Goal: Transaction & Acquisition: Subscribe to service/newsletter

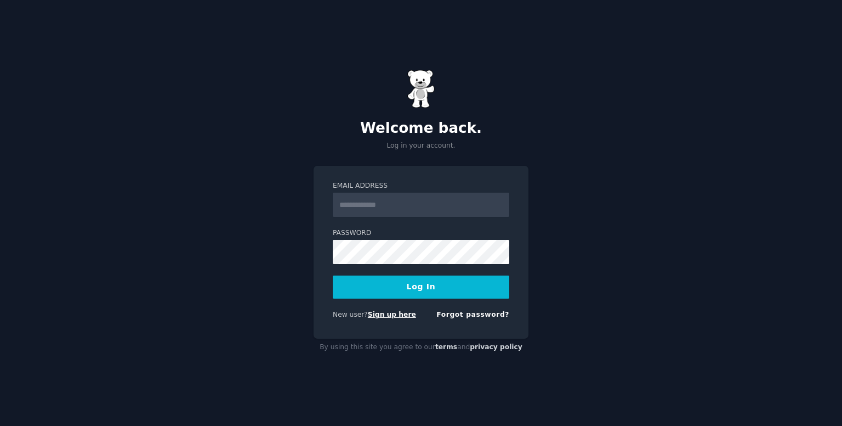
click at [399, 312] on link "Sign up here" at bounding box center [392, 314] width 48 height 8
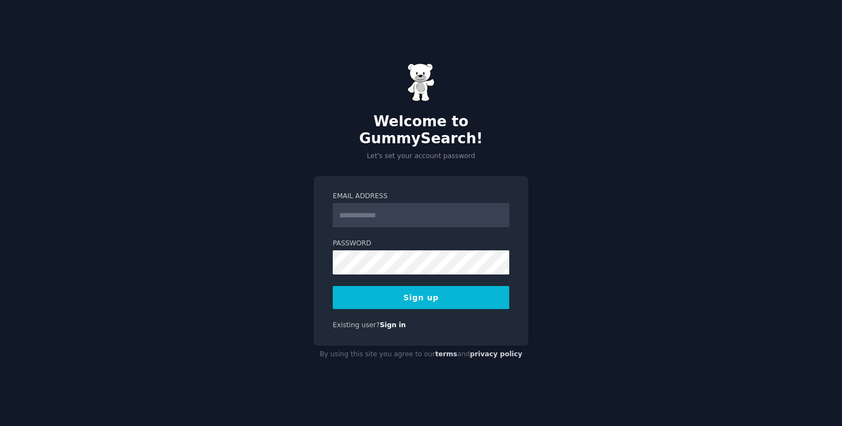
click at [382, 215] on input "Email Address" at bounding box center [421, 215] width 177 height 24
type input "**********"
click at [457, 303] on div "**********" at bounding box center [421, 260] width 215 height 169
click at [459, 294] on button "Sign up" at bounding box center [421, 297] width 177 height 23
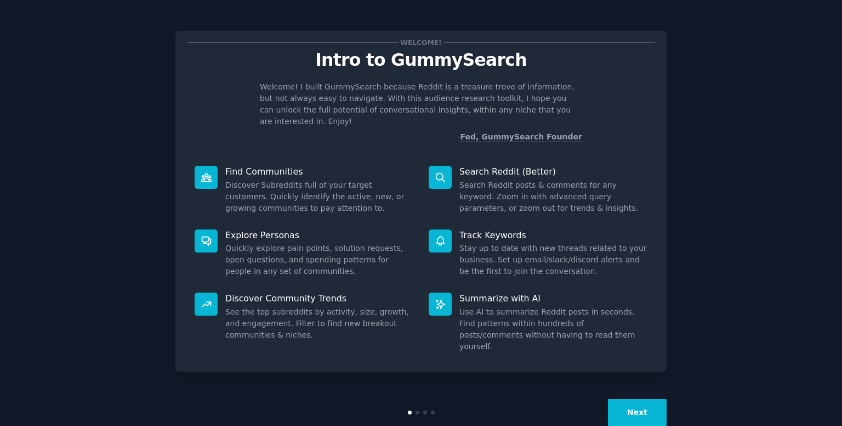
click at [651, 399] on button "Next" at bounding box center [637, 412] width 59 height 27
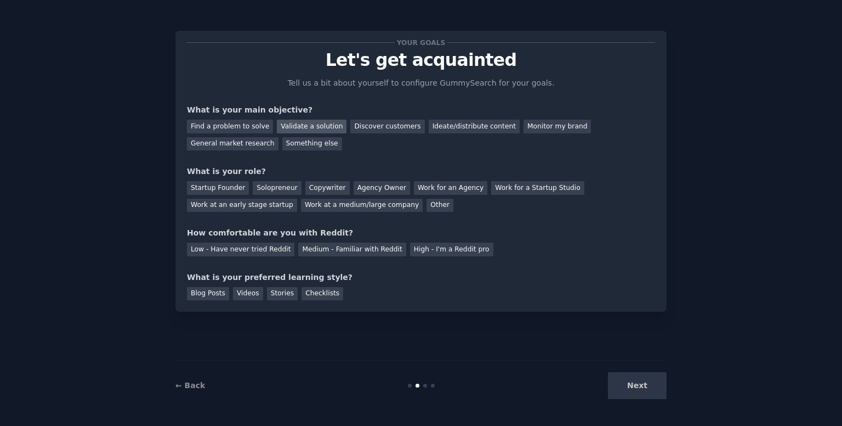
click at [314, 121] on div "Validate a solution" at bounding box center [312, 127] width 70 height 14
click at [237, 126] on div "Find a problem to solve" at bounding box center [230, 127] width 86 height 14
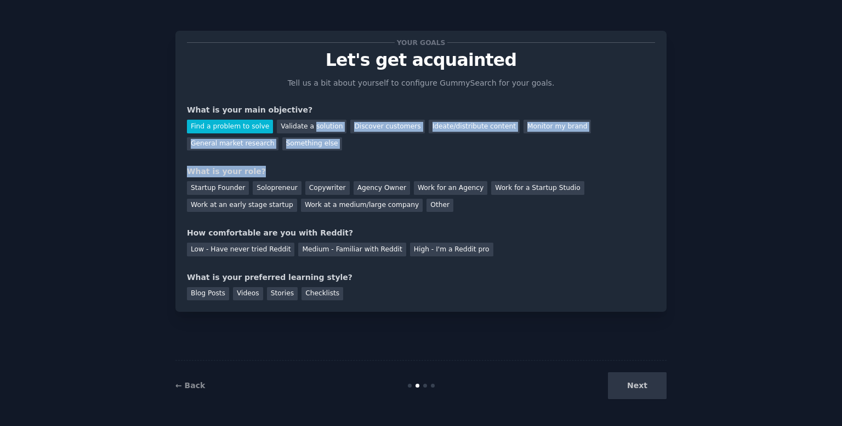
drag, startPoint x: 335, startPoint y: 149, endPoint x: 304, endPoint y: 150, distance: 31.3
click at [304, 150] on div "Your goals Let's get acquainted Tell us a bit about yourself to configure Gummy…" at bounding box center [421, 171] width 468 height 258
click at [424, 154] on div "Your goals Let's get acquainted Tell us a bit about yourself to configure Gummy…" at bounding box center [421, 171] width 468 height 258
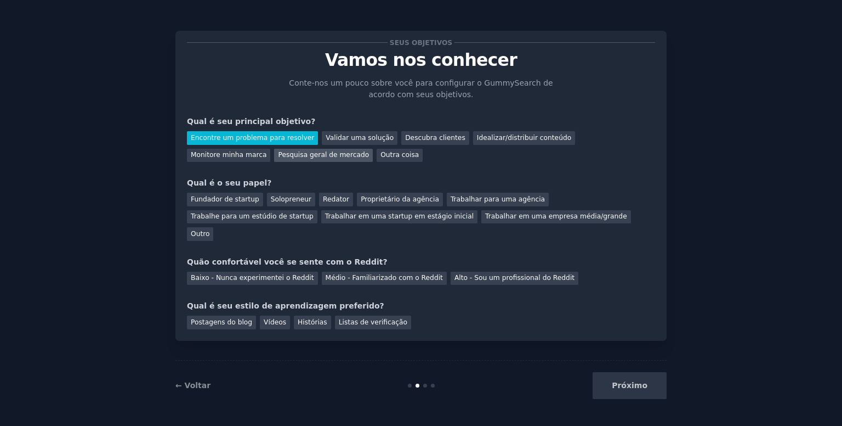
click at [278, 154] on font "Pesquisa geral de mercado" at bounding box center [323, 155] width 91 height 8
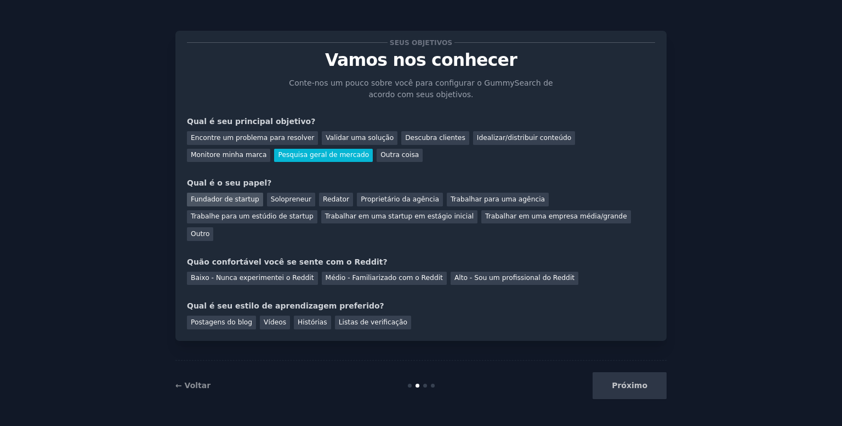
click at [211, 205] on div "Fundador de startup" at bounding box center [225, 200] width 76 height 14
click at [483, 274] on font "Alto - Sou um profissional do Reddit" at bounding box center [515, 278] width 120 height 8
click at [599, 300] on div "Qual é seu estilo de aprendizagem preferido?" at bounding box center [421, 306] width 468 height 12
click at [226, 318] on font "Postagens do blog" at bounding box center [221, 322] width 61 height 8
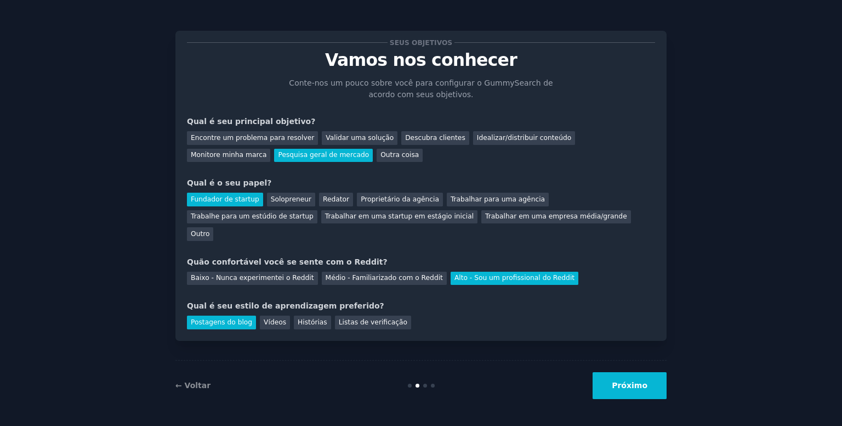
click at [647, 381] on font "Próximo" at bounding box center [630, 385] width 36 height 9
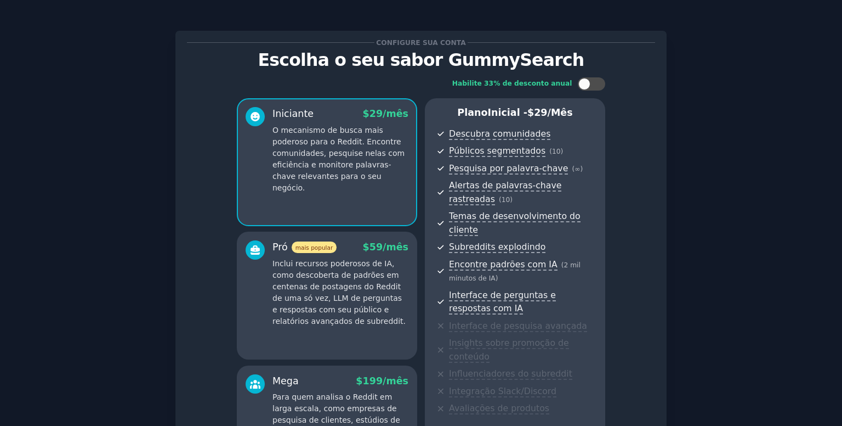
scroll to position [157, 0]
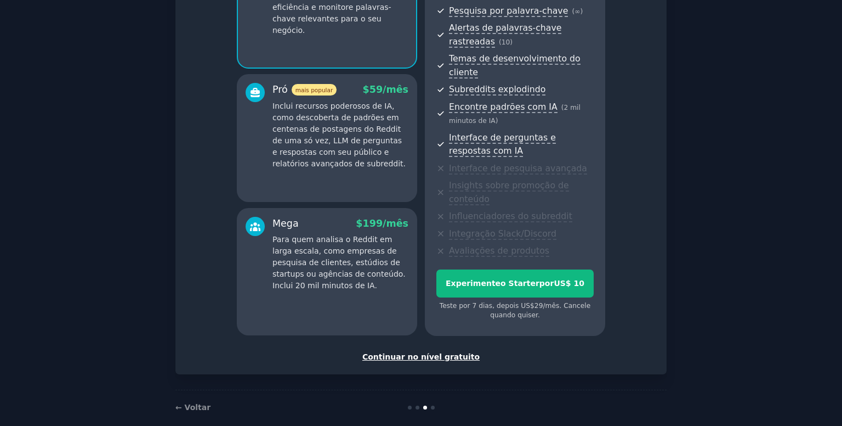
click at [454, 352] on font "Continuar no nível gratuito" at bounding box center [421, 356] width 117 height 9
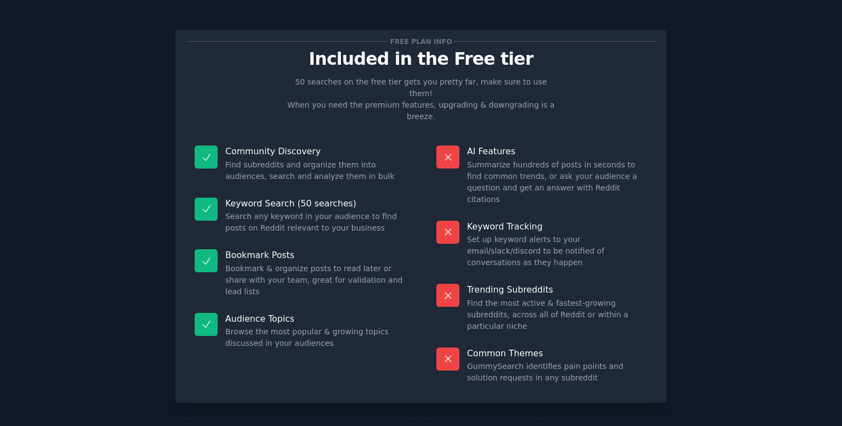
scroll to position [47, 0]
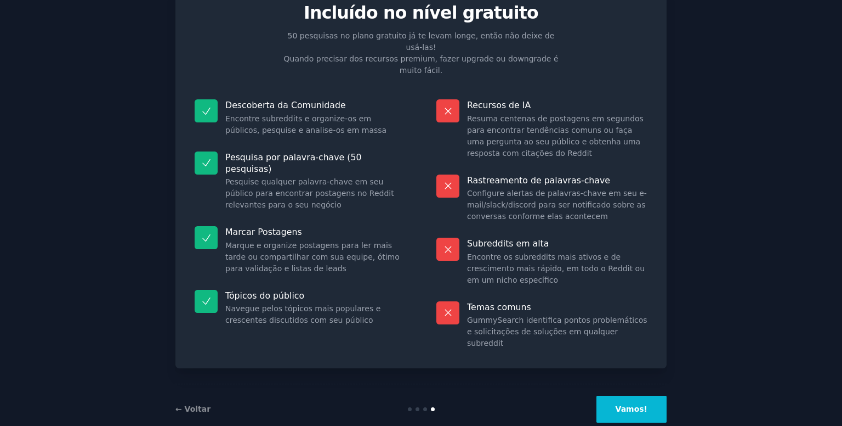
click at [627, 404] on font "Vamos!" at bounding box center [632, 408] width 32 height 9
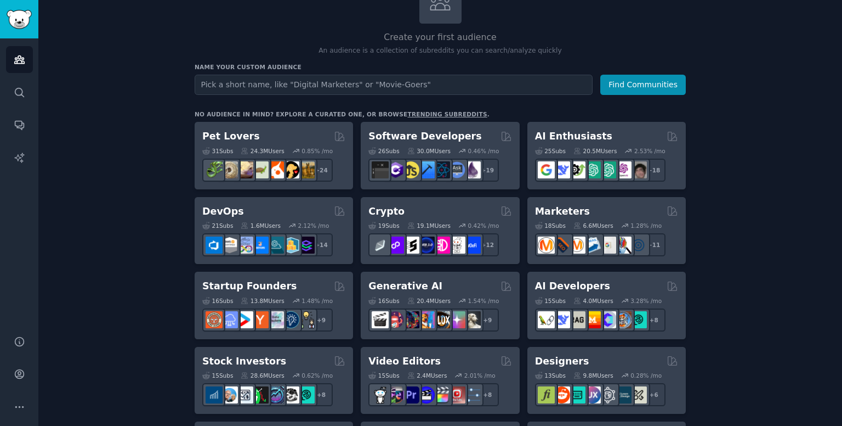
scroll to position [110, 0]
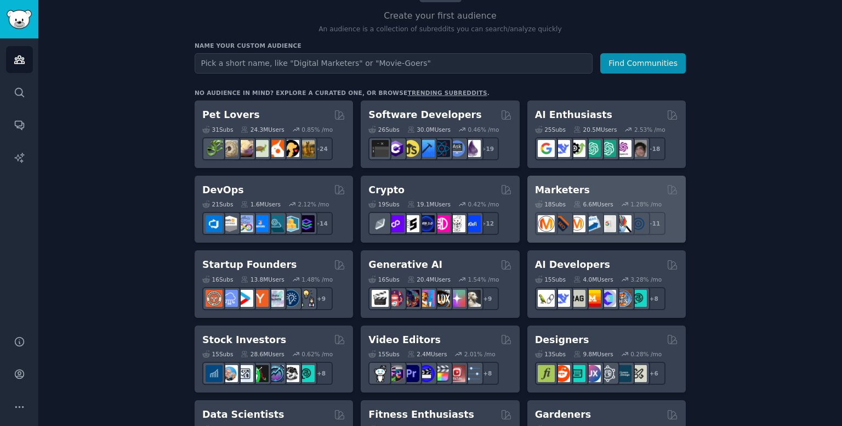
click at [553, 191] on h2 "Marketers" at bounding box center [562, 190] width 55 height 14
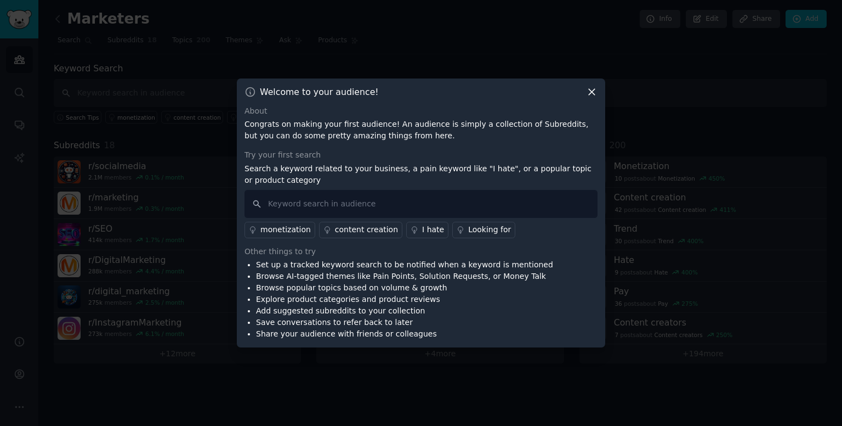
click at [590, 89] on icon at bounding box center [592, 92] width 12 height 12
